Goal: Task Accomplishment & Management: Complete application form

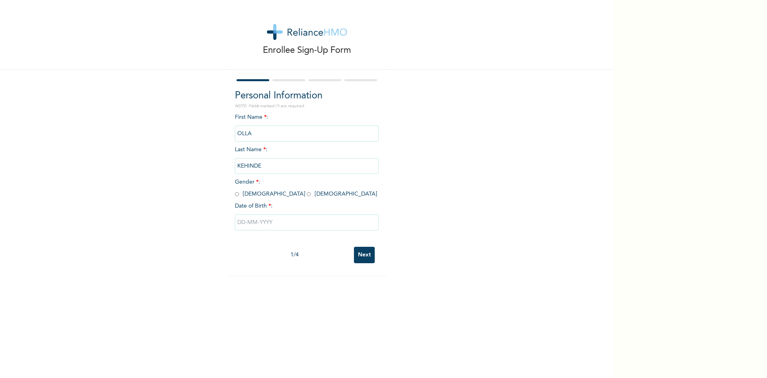
click at [236, 192] on input "radio" at bounding box center [237, 194] width 4 height 8
radio input "true"
drag, startPoint x: 269, startPoint y: 134, endPoint x: 226, endPoint y: 134, distance: 43.2
click at [227, 134] on div "Personal Information NOTE: Fields marked (*) are required First Name * : OLLA L…" at bounding box center [307, 172] width 160 height 205
click at [246, 133] on input "OLLA" at bounding box center [307, 133] width 144 height 16
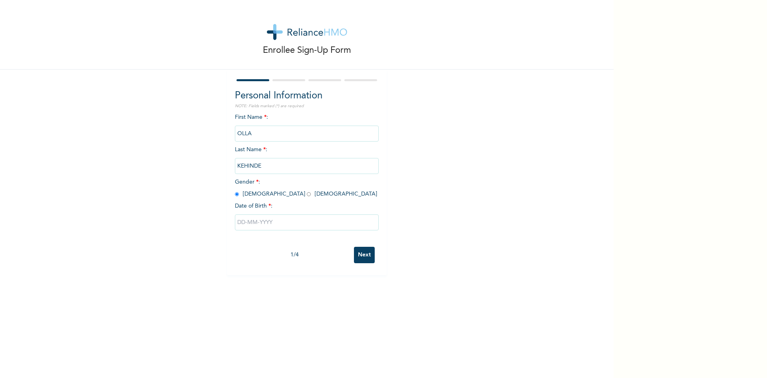
drag, startPoint x: 261, startPoint y: 135, endPoint x: 255, endPoint y: 137, distance: 6.2
click at [255, 137] on input "OLLA" at bounding box center [307, 133] width 144 height 16
drag, startPoint x: 252, startPoint y: 134, endPoint x: 223, endPoint y: 131, distance: 29.7
click at [223, 131] on div "Enrollee Sign-Up Form Personal Information NOTE: Fields marked (*) are required…" at bounding box center [307, 137] width 614 height 275
click at [272, 127] on input "OLLA" at bounding box center [307, 133] width 144 height 16
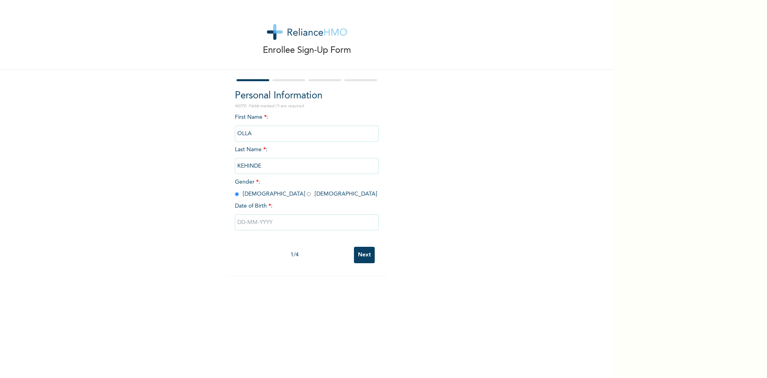
drag, startPoint x: 255, startPoint y: 135, endPoint x: 251, endPoint y: 133, distance: 4.5
click at [254, 135] on input "OLLA" at bounding box center [307, 133] width 144 height 16
drag, startPoint x: 249, startPoint y: 132, endPoint x: 229, endPoint y: 135, distance: 20.2
click at [229, 135] on div "Personal Information NOTE: Fields marked (*) are required First Name * : OLLA L…" at bounding box center [307, 172] width 160 height 205
click at [255, 167] on input "KEHINDE" at bounding box center [307, 166] width 144 height 16
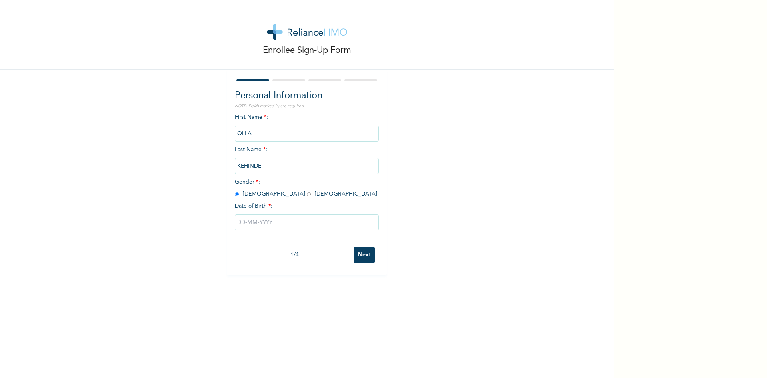
click at [266, 169] on input "KEHINDE" at bounding box center [307, 166] width 144 height 16
click at [269, 169] on input "KEHINDE" at bounding box center [307, 166] width 144 height 16
click at [265, 165] on input "KEHINDE" at bounding box center [307, 166] width 144 height 16
drag, startPoint x: 261, startPoint y: 167, endPoint x: 227, endPoint y: 169, distance: 34.0
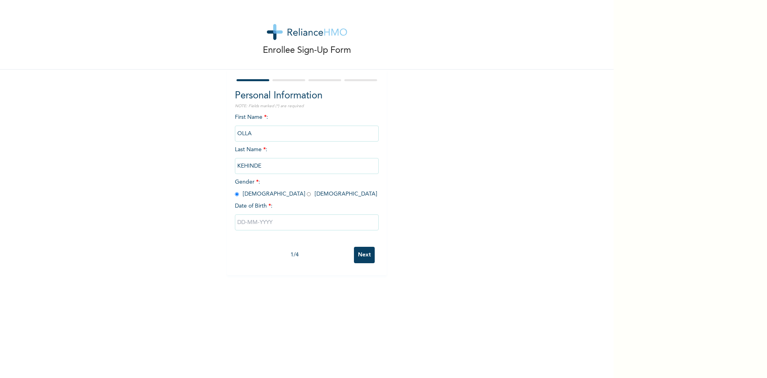
click at [227, 169] on div "Personal Information NOTE: Fields marked (*) are required First Name * : OLLA L…" at bounding box center [307, 172] width 160 height 205
click at [254, 136] on input "OLLA" at bounding box center [307, 133] width 144 height 16
click at [256, 133] on input "OLLA" at bounding box center [307, 133] width 144 height 16
click at [361, 255] on input "Next" at bounding box center [364, 255] width 21 height 16
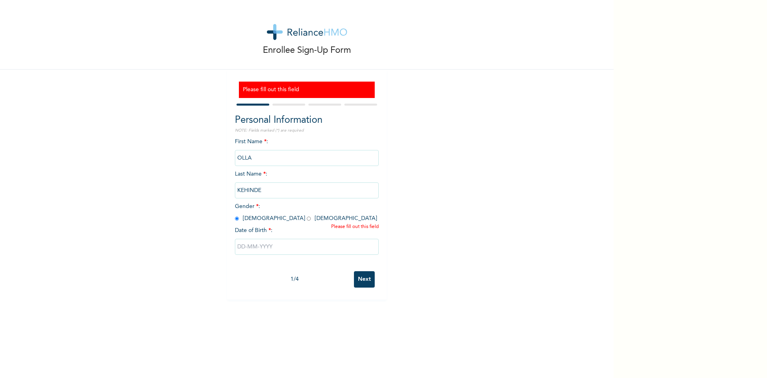
click at [275, 249] on input "text" at bounding box center [307, 247] width 144 height 16
select select "9"
click at [476, 252] on div "Enrollee Sign-Up Form Please fill out this field Personal Information NOTE: Fie…" at bounding box center [307, 149] width 614 height 299
